Goal: Task Accomplishment & Management: Manage account settings

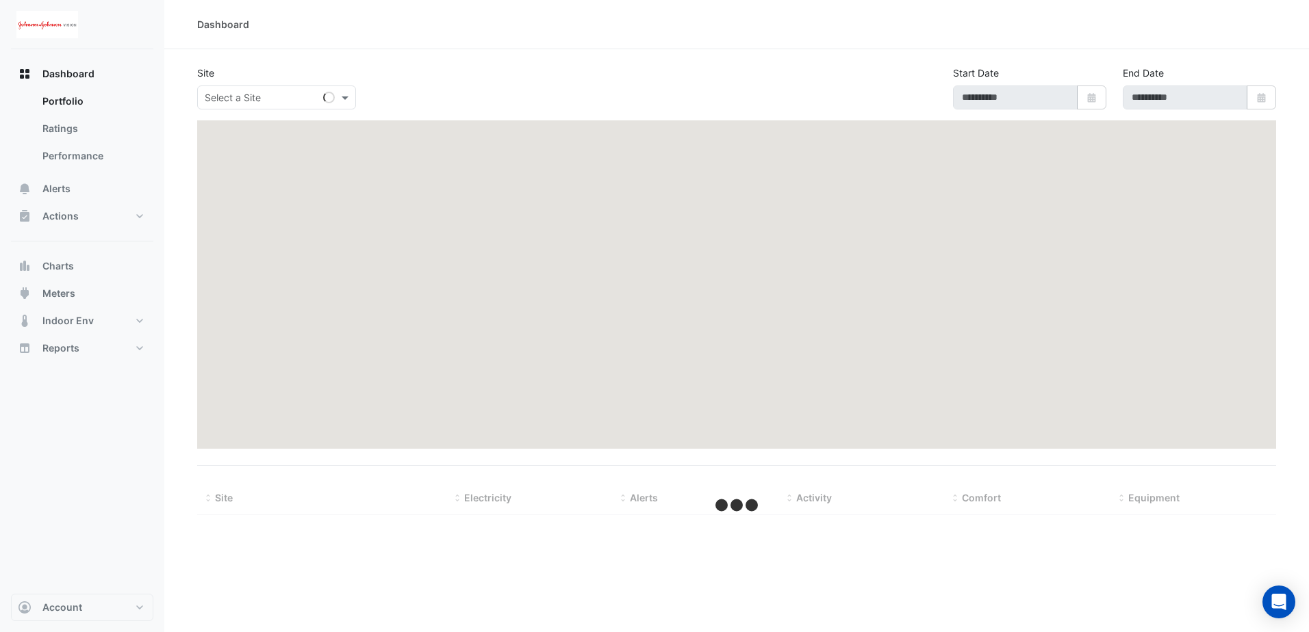
type input "**********"
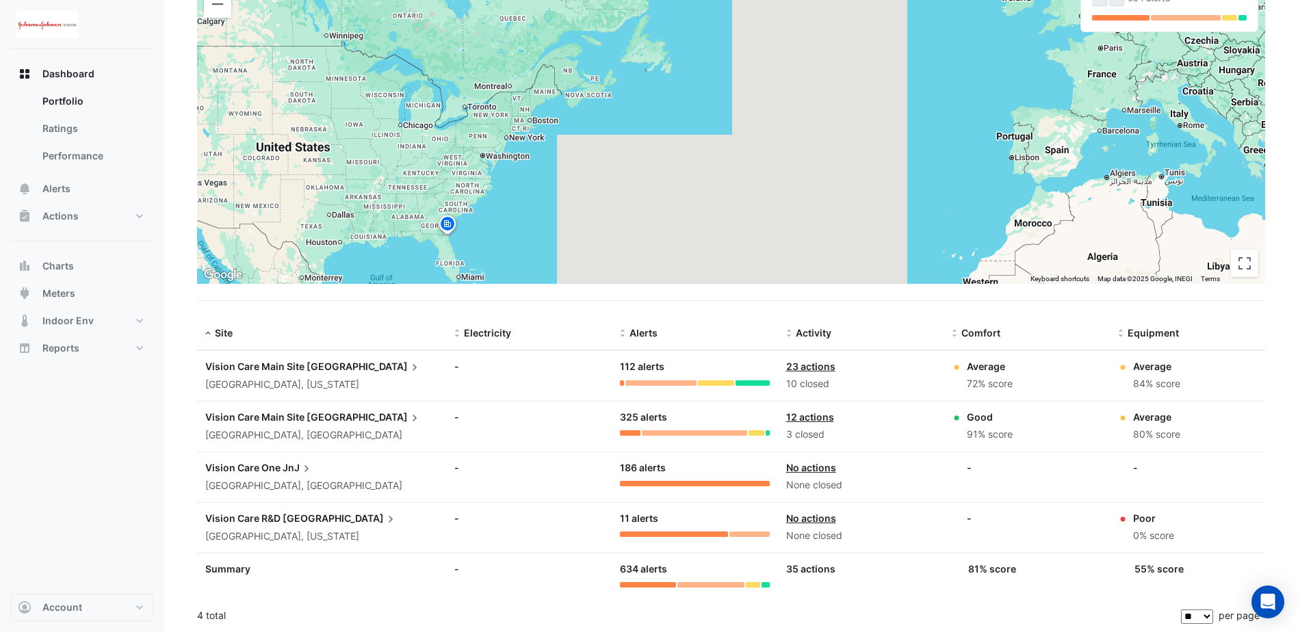
scroll to position [166, 0]
click at [130, 604] on button "Account" at bounding box center [82, 607] width 142 height 27
click at [60, 513] on link "Integrations" at bounding box center [82, 506] width 130 height 27
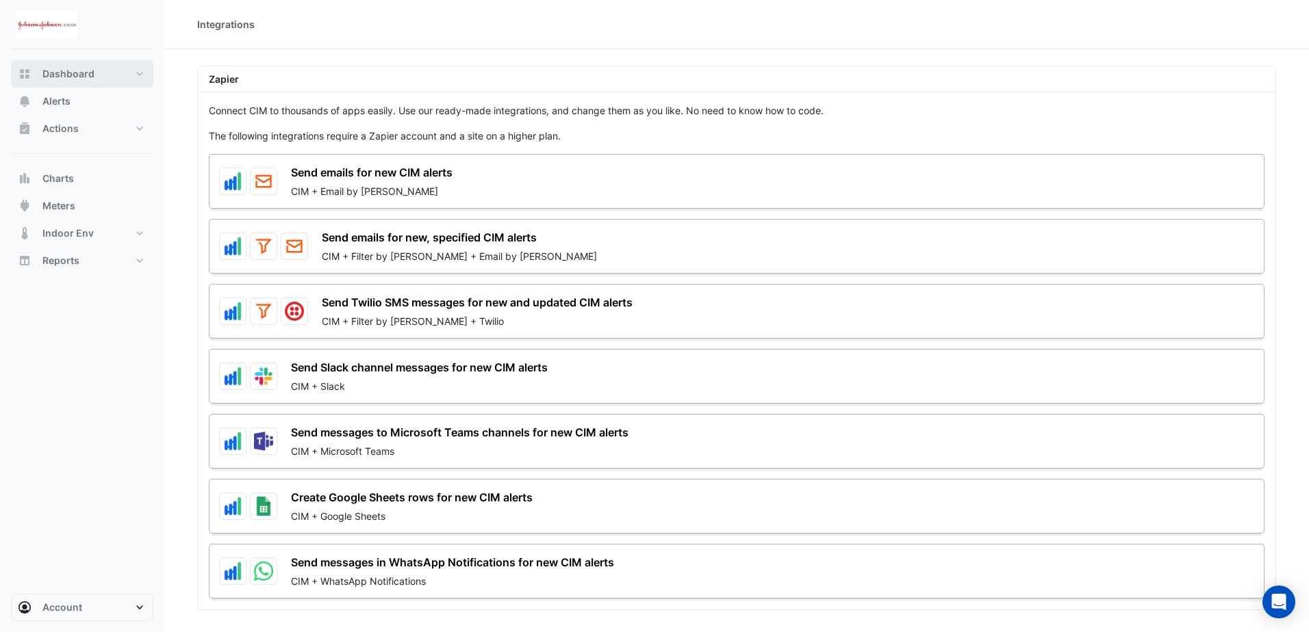
click at [144, 70] on button "Dashboard" at bounding box center [82, 73] width 142 height 27
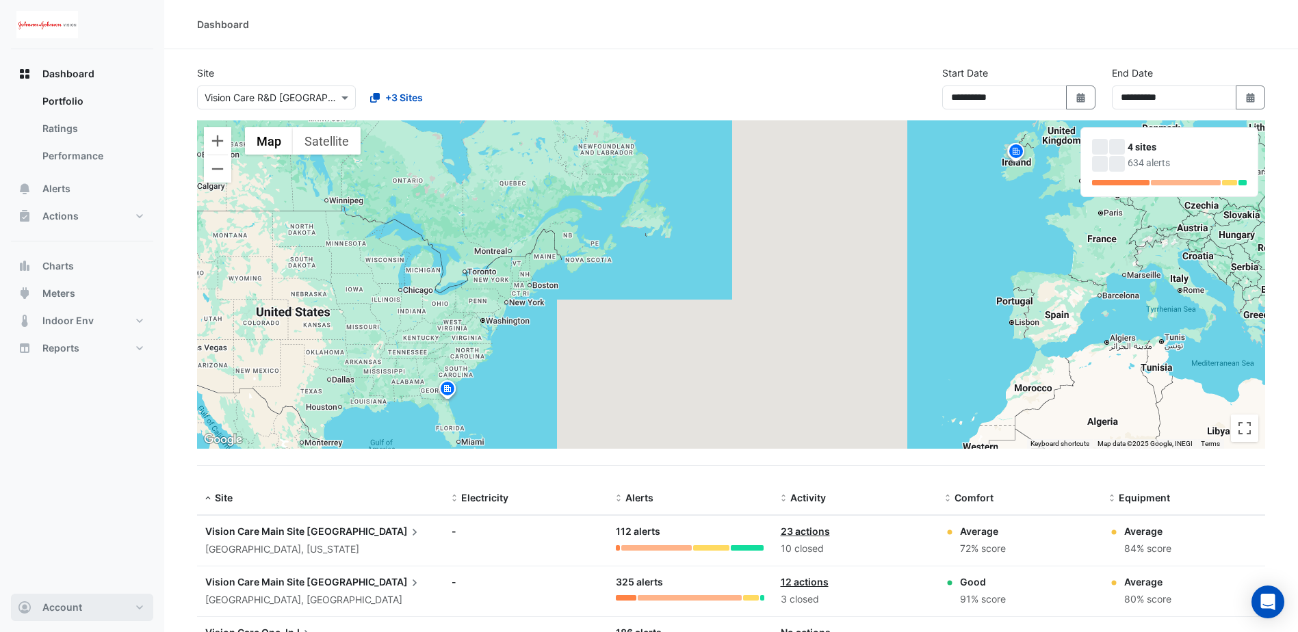
click at [144, 606] on button "Account" at bounding box center [82, 607] width 142 height 27
